Goal: Information Seeking & Learning: Learn about a topic

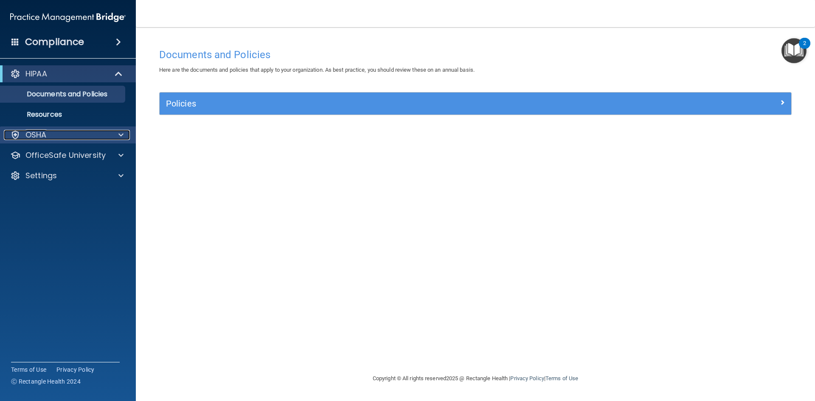
click at [38, 134] on p "OSHA" at bounding box center [35, 135] width 21 height 10
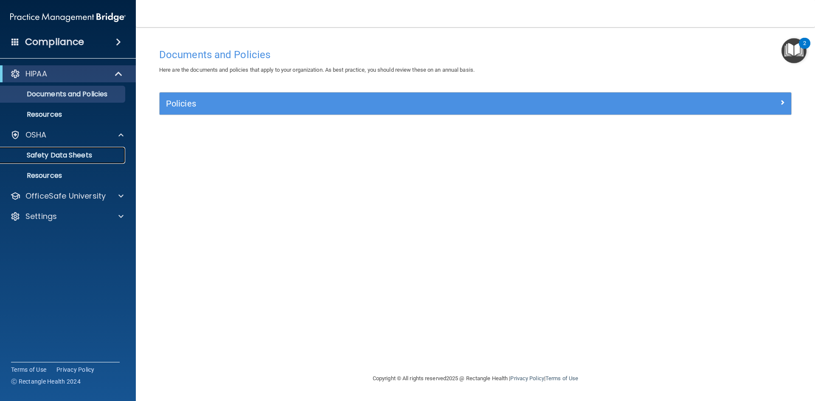
click at [37, 155] on p "Safety Data Sheets" at bounding box center [64, 155] width 116 height 8
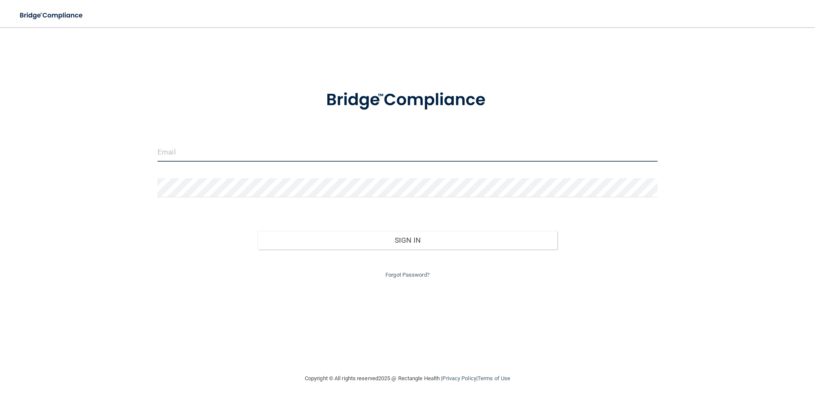
click at [227, 154] on input "email" at bounding box center [407, 152] width 500 height 19
type input "[EMAIL_ADDRESS][DOMAIN_NAME]"
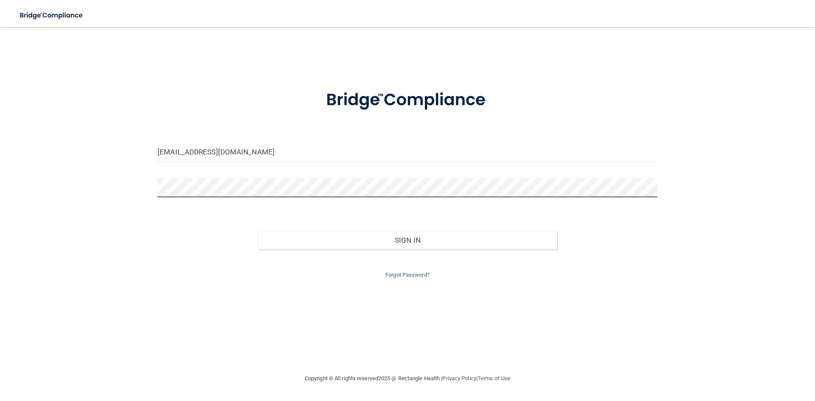
click at [258, 231] on button "Sign In" at bounding box center [408, 240] width 300 height 19
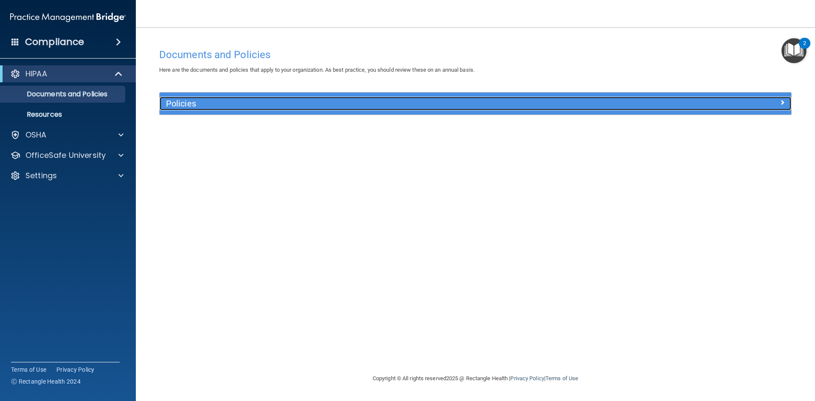
click at [168, 106] on h5 "Policies" at bounding box center [396, 103] width 461 height 9
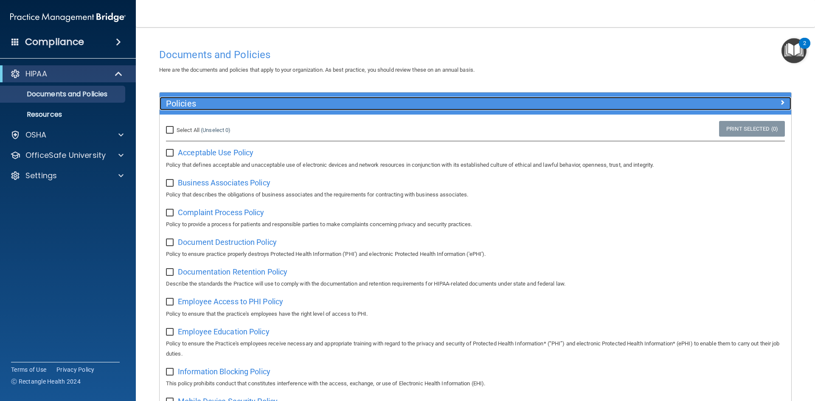
scroll to position [42, 0]
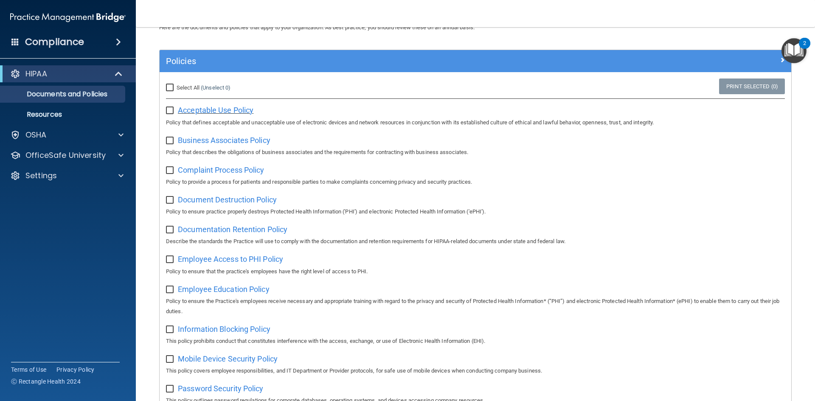
click at [234, 106] on span "Acceptable Use Policy" at bounding box center [216, 110] width 76 height 9
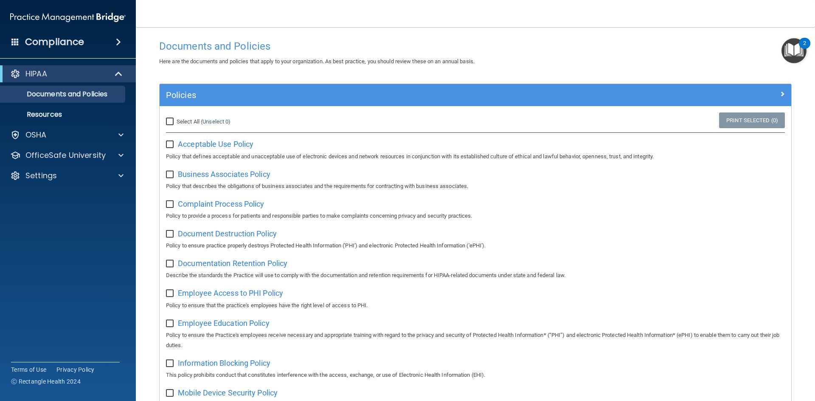
scroll to position [0, 0]
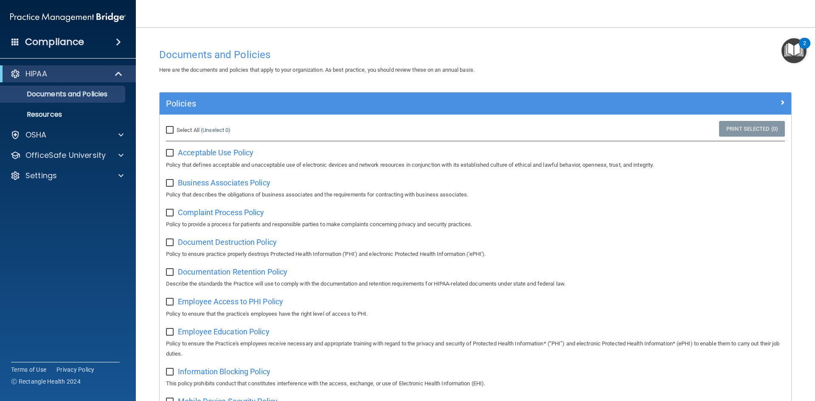
click at [171, 130] on input "Select All (Unselect 0) Unselect All" at bounding box center [171, 130] width 10 height 7
checkbox input "true"
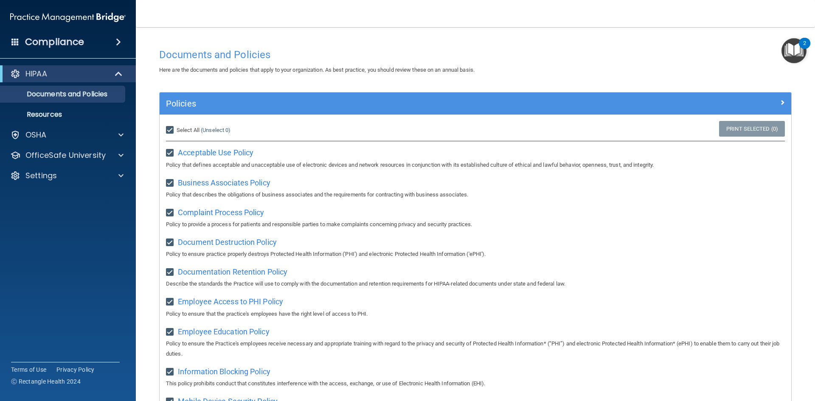
checkbox input "true"
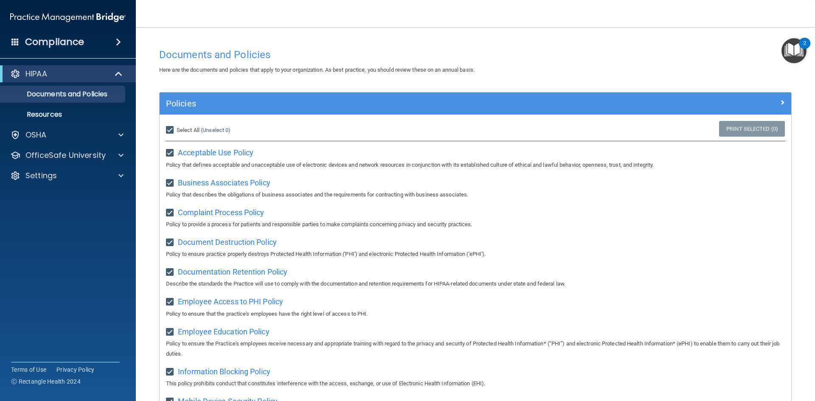
checkbox input "true"
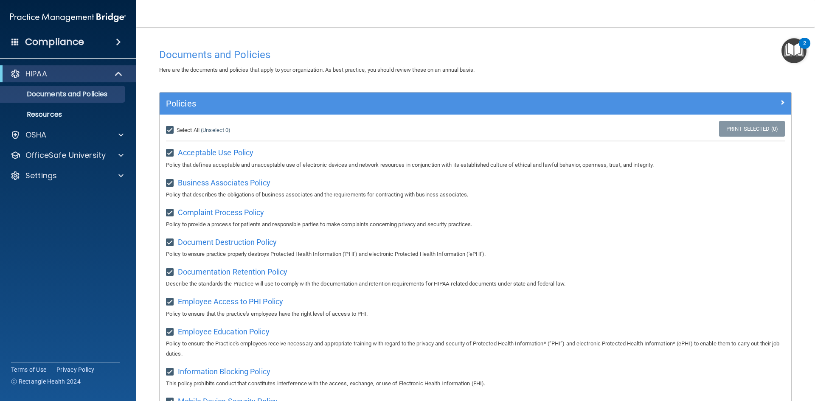
checkbox input "true"
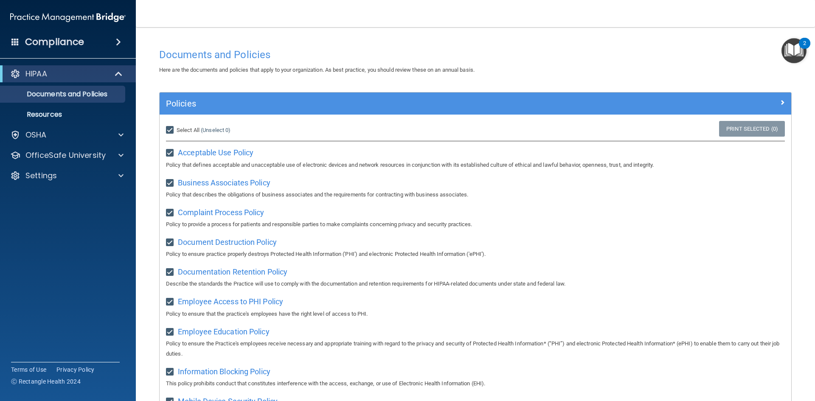
checkbox input "true"
click at [198, 130] on span "Unselect All" at bounding box center [191, 130] width 29 height 6
click at [176, 130] on input "Select All (Unselect 21) Unselect All" at bounding box center [171, 130] width 10 height 7
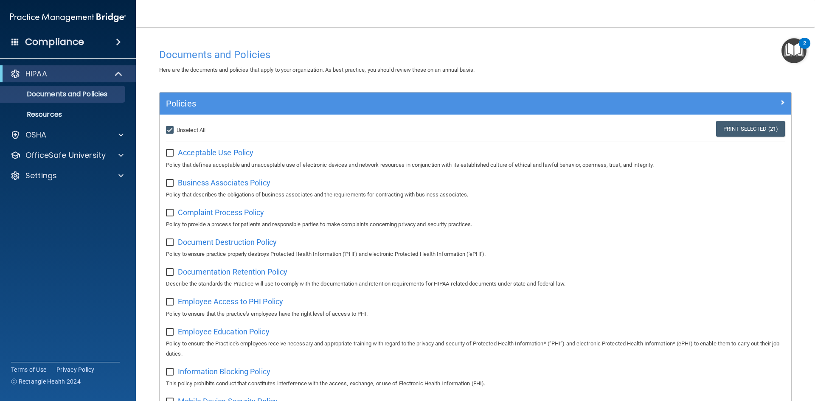
checkbox input "false"
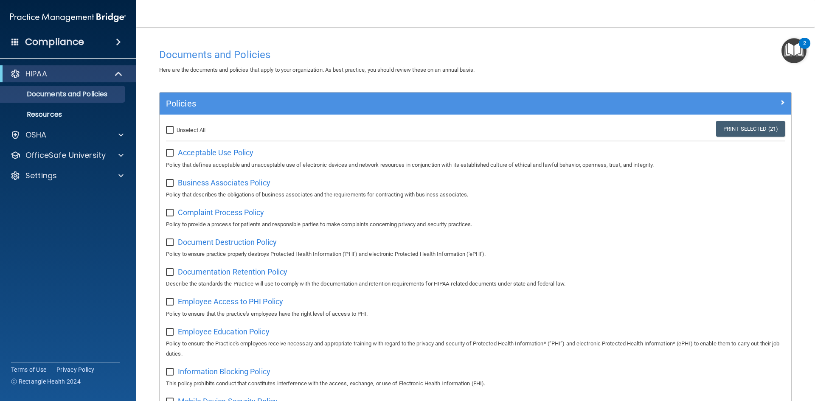
checkbox input "false"
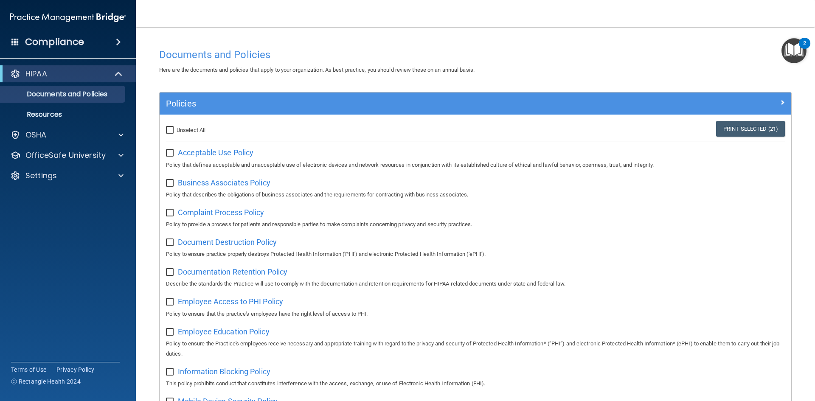
checkbox input "false"
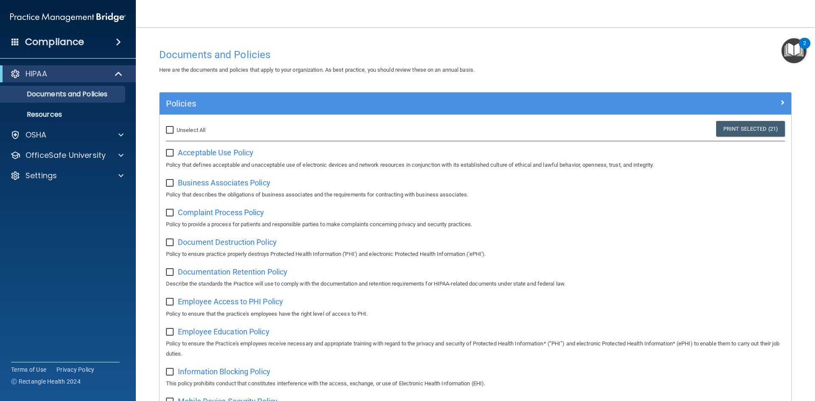
checkbox input "false"
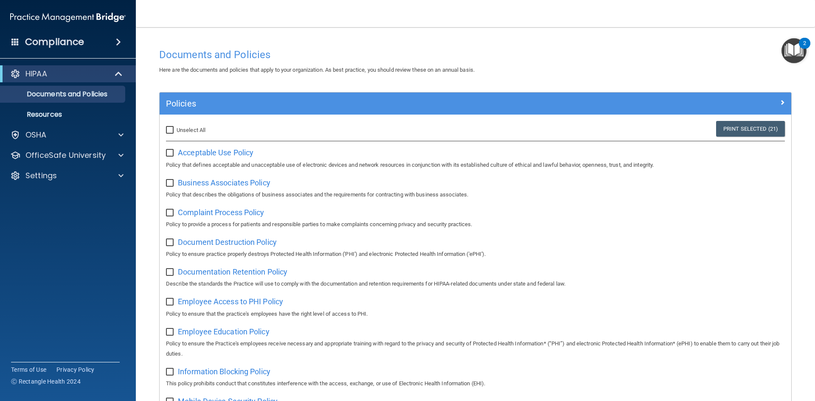
checkbox input "false"
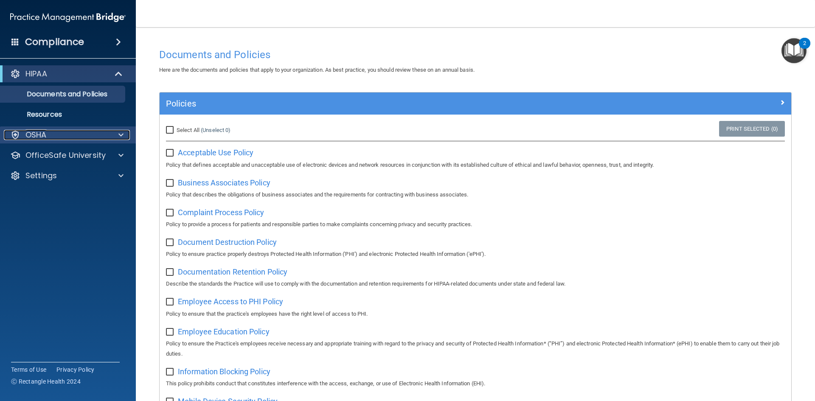
click at [76, 132] on div "OSHA" at bounding box center [56, 135] width 105 height 10
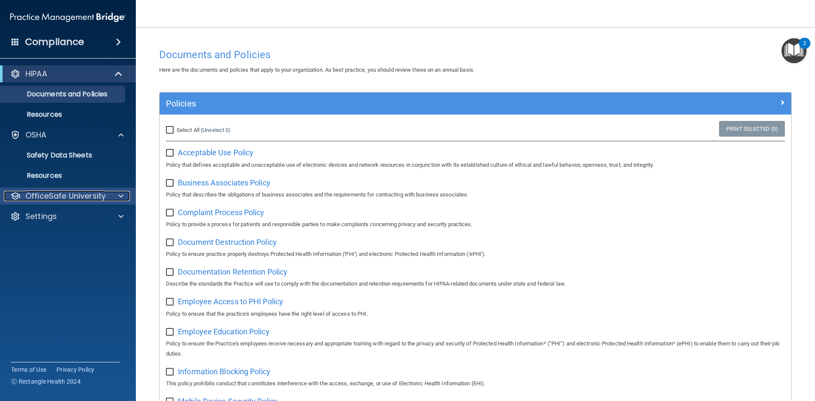
click at [74, 197] on p "OfficeSafe University" at bounding box center [65, 196] width 80 height 10
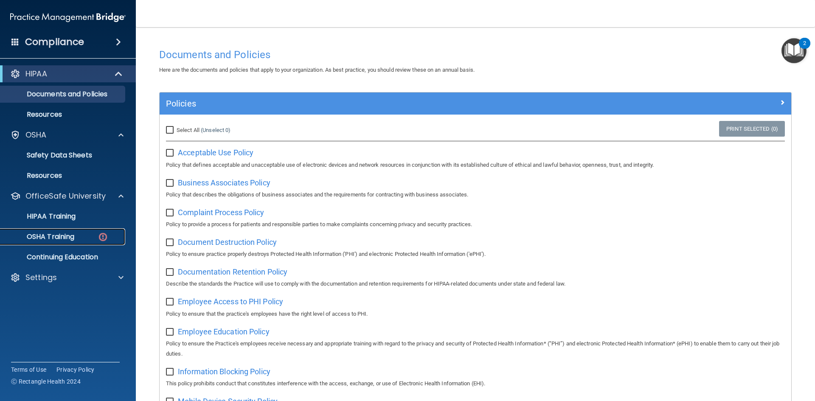
click at [73, 234] on p "OSHA Training" at bounding box center [40, 237] width 69 height 8
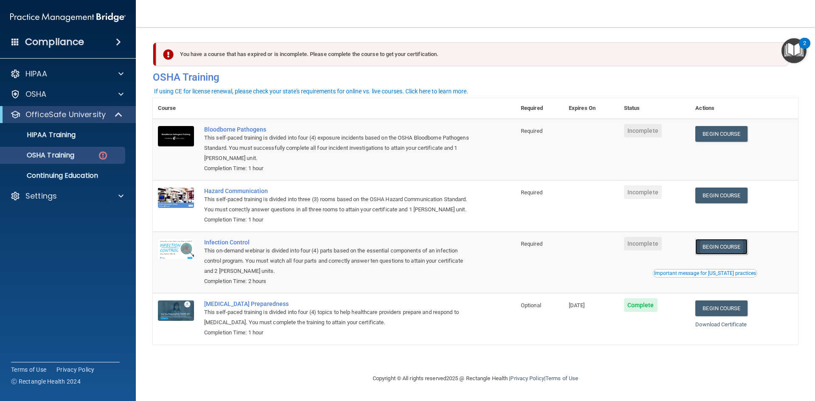
click at [413, 242] on link "Begin Course" at bounding box center [721, 247] width 52 height 16
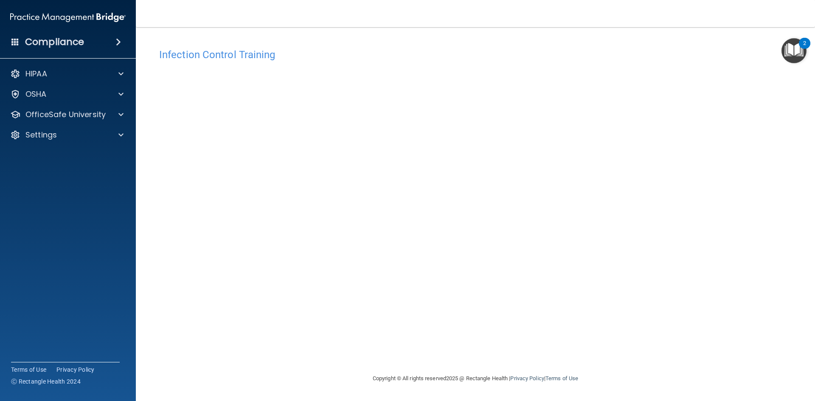
click at [610, 90] on div "Infection Control Training This course doesn’t expire until . Are you sure you …" at bounding box center [475, 208] width 645 height 329
click at [59, 119] on p "OfficeSafe University" at bounding box center [65, 115] width 80 height 10
click at [53, 151] on p "OSHA Training" at bounding box center [40, 155] width 69 height 8
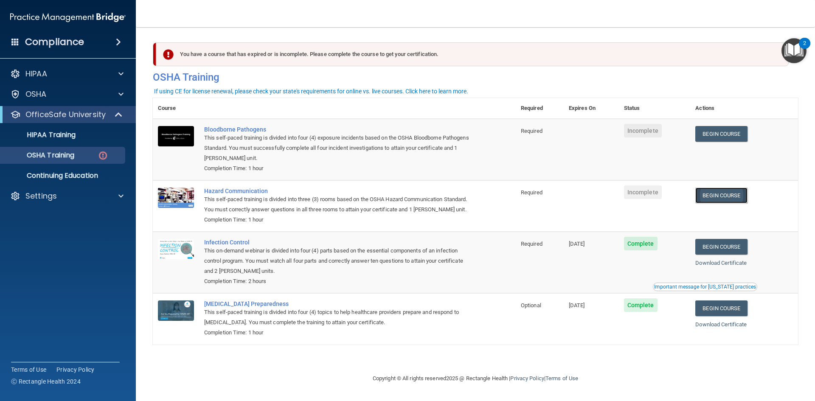
click at [708, 194] on link "Begin Course" at bounding box center [721, 196] width 52 height 16
click at [52, 43] on h4 "Compliance" at bounding box center [54, 42] width 59 height 12
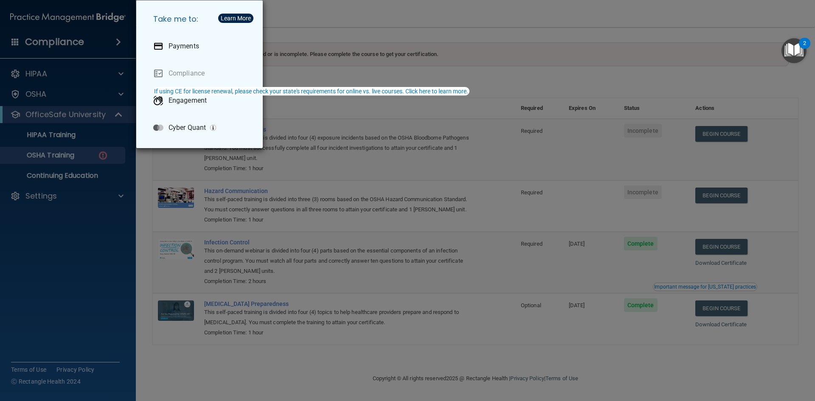
click at [92, 209] on div "Take me to: Payments Compliance Engagement Cyber Quant" at bounding box center [407, 200] width 815 height 401
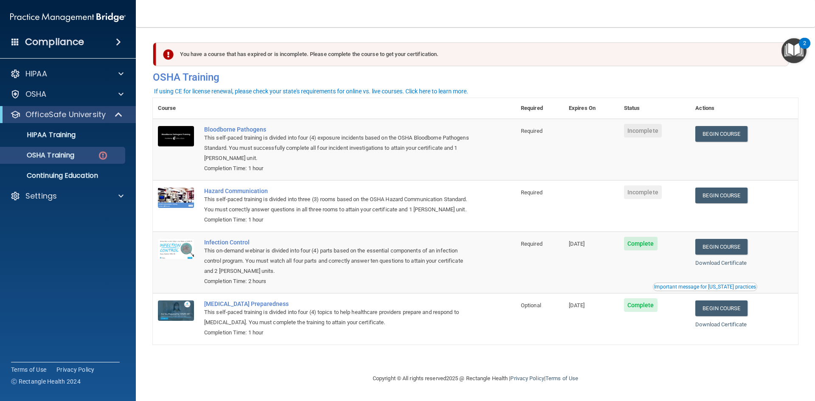
click at [39, 42] on h4 "Compliance" at bounding box center [54, 42] width 59 height 12
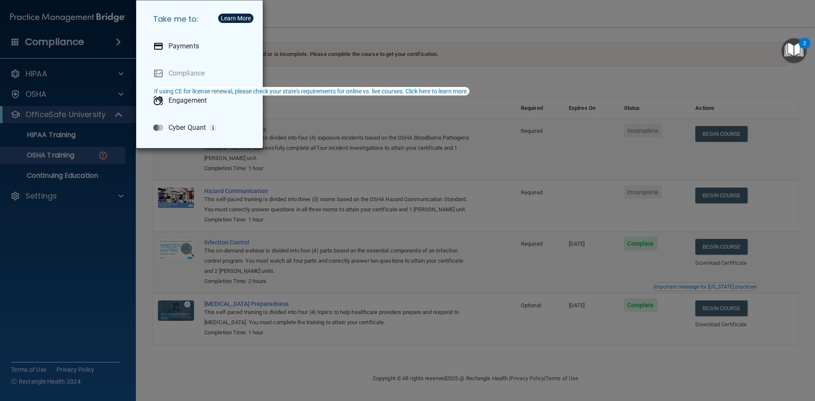
click at [445, 61] on div "Take me to: Payments Compliance Engagement Cyber Quant" at bounding box center [407, 200] width 815 height 401
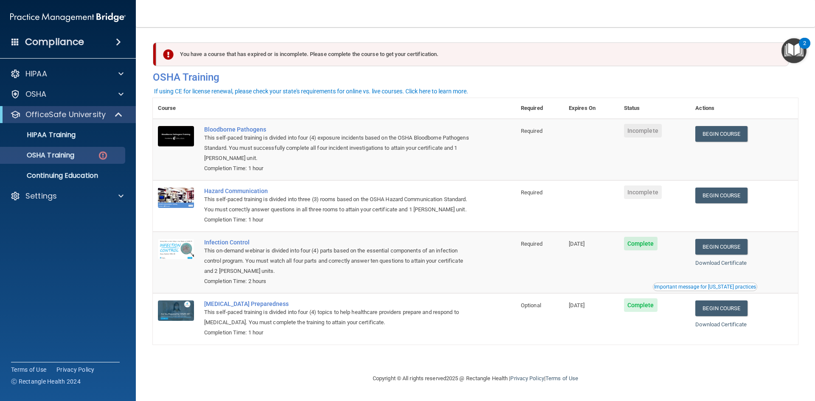
click at [104, 16] on img at bounding box center [67, 17] width 115 height 17
click at [92, 202] on div "Settings" at bounding box center [68, 196] width 136 height 17
click at [88, 197] on div "Settings" at bounding box center [56, 196] width 105 height 10
click at [56, 219] on p "My Account" at bounding box center [64, 216] width 116 height 8
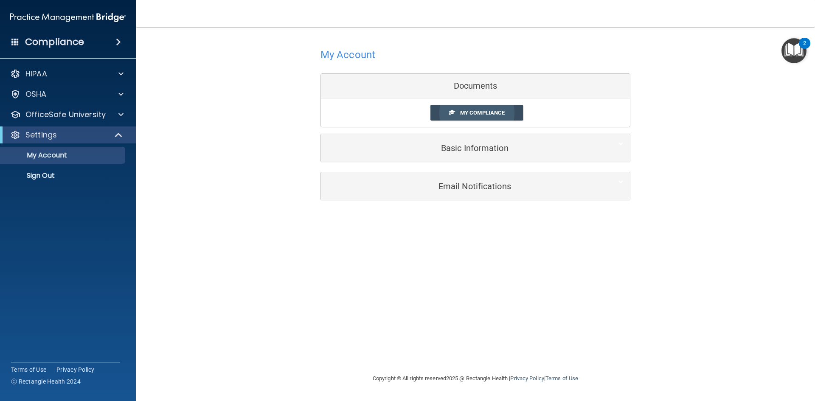
click at [490, 117] on link "My Compliance" at bounding box center [476, 113] width 93 height 16
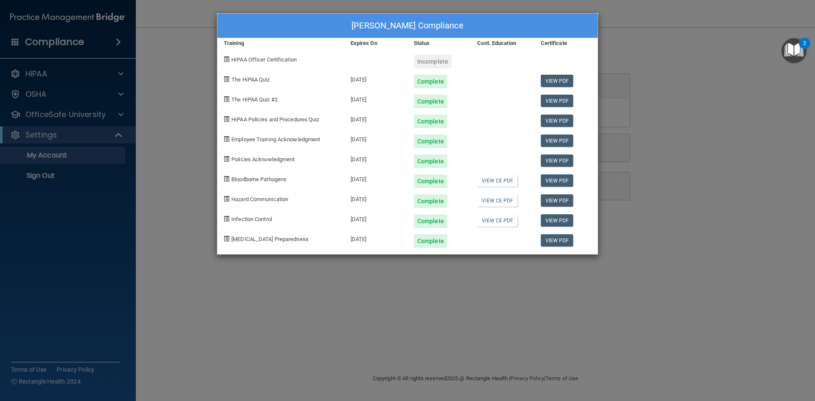
click at [723, 181] on div "Jasmine Fitzgerald's Compliance Training Expires On Status Cont. Education Cert…" at bounding box center [407, 200] width 815 height 401
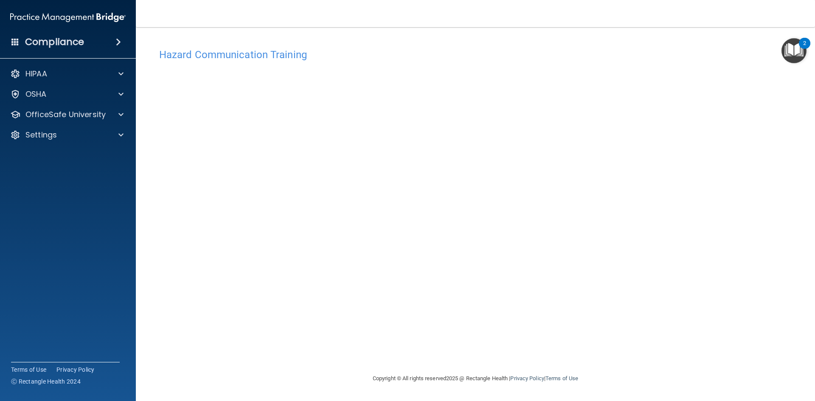
click at [701, 104] on div "Hazard Communication Training This course doesn’t expire until . Are you sure y…" at bounding box center [475, 208] width 645 height 329
click at [59, 123] on div "OfficeSafe University" at bounding box center [68, 114] width 136 height 17
click at [66, 117] on p "OfficeSafe University" at bounding box center [65, 115] width 80 height 10
click at [62, 153] on p "OSHA Training" at bounding box center [40, 155] width 69 height 8
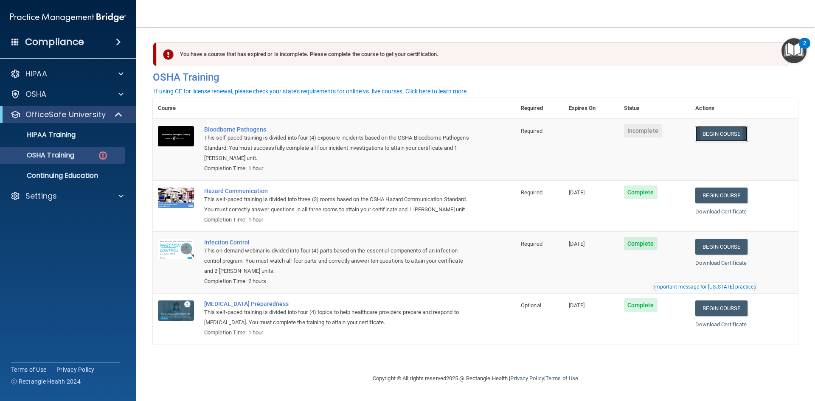
click at [734, 135] on link "Begin Course" at bounding box center [721, 134] width 52 height 16
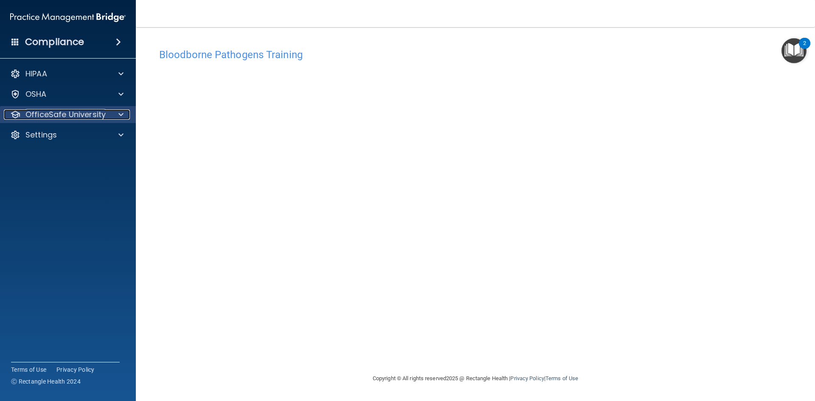
click at [60, 118] on p "OfficeSafe University" at bounding box center [65, 115] width 80 height 10
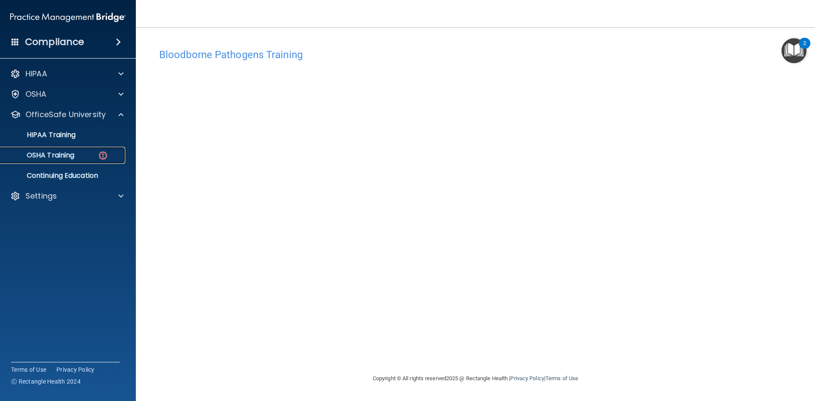
click at [65, 156] on p "OSHA Training" at bounding box center [40, 155] width 69 height 8
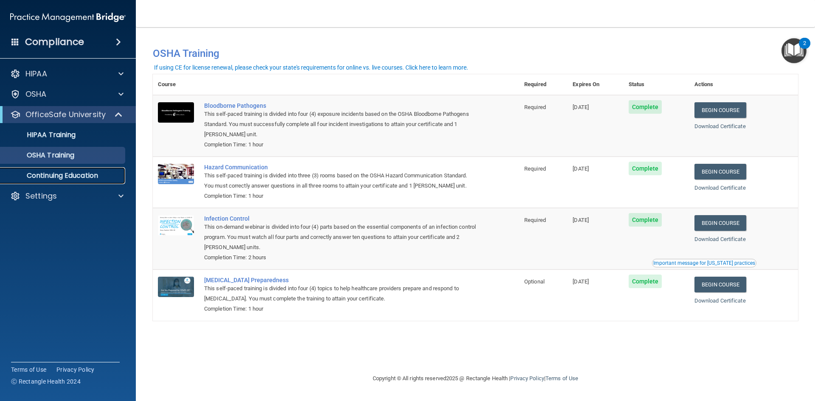
click at [89, 174] on p "Continuing Education" at bounding box center [64, 176] width 116 height 8
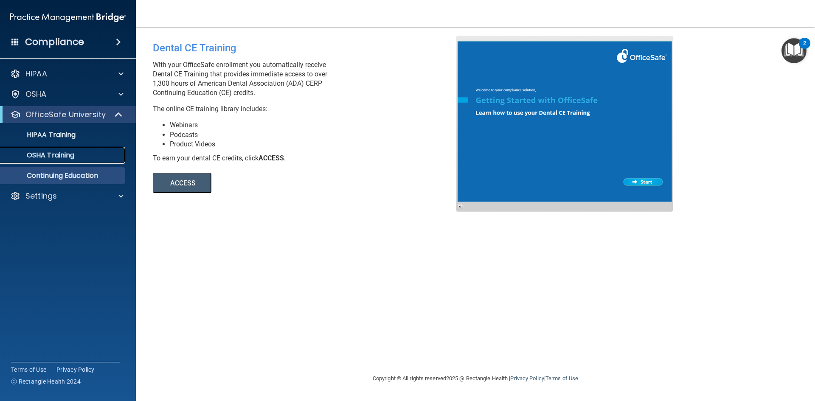
click at [45, 151] on p "OSHA Training" at bounding box center [40, 155] width 69 height 8
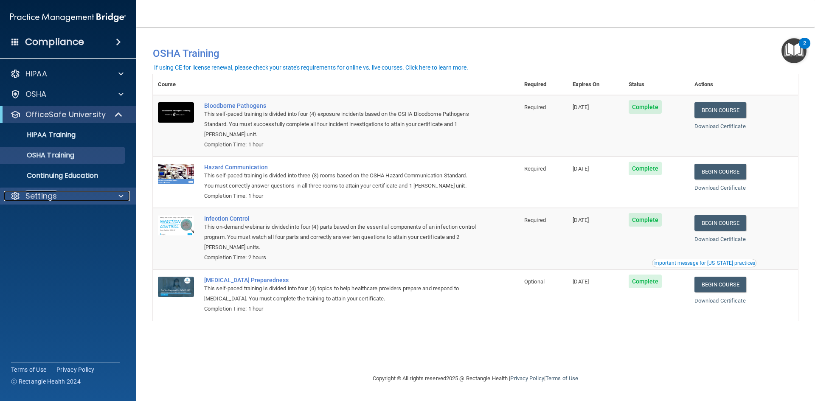
click at [117, 197] on div at bounding box center [119, 196] width 21 height 10
click at [259, 350] on div "You have a course that has expired or is incomplete. Please complete the course…" at bounding box center [475, 200] width 645 height 329
click at [461, 334] on div "You have a course that has expired or is incomplete. Please complete the course…" at bounding box center [475, 200] width 645 height 329
click at [106, 175] on p "Continuing Education" at bounding box center [64, 176] width 116 height 8
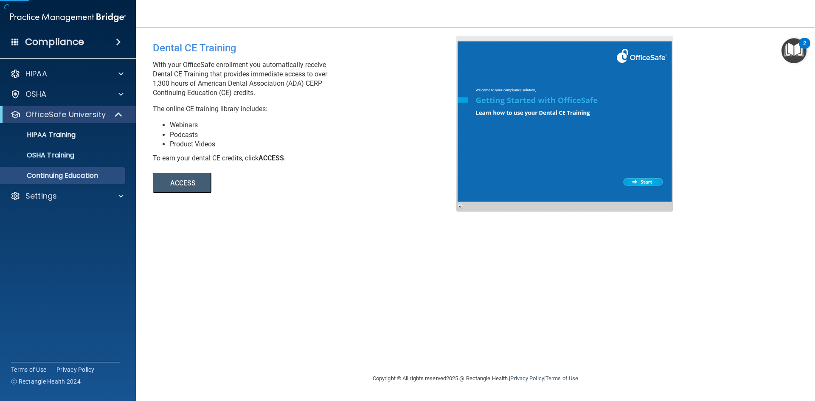
click at [181, 187] on button "ACCESS" at bounding box center [182, 183] width 59 height 20
click at [116, 42] on span at bounding box center [118, 42] width 5 height 10
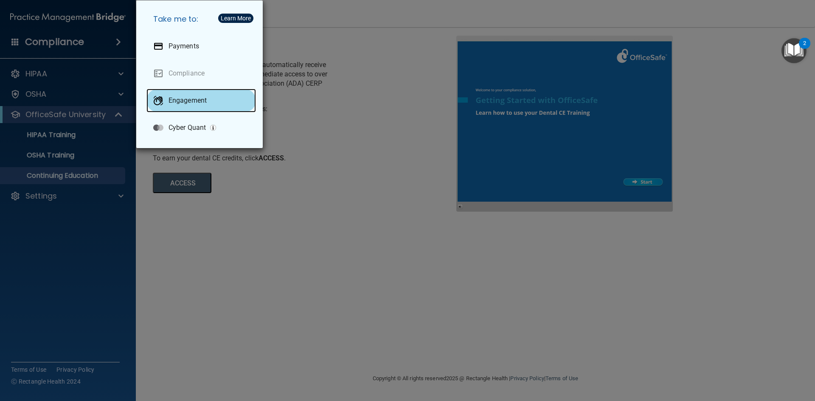
click at [176, 101] on p "Engagement" at bounding box center [188, 100] width 38 height 8
